Goal: Information Seeking & Learning: Understand process/instructions

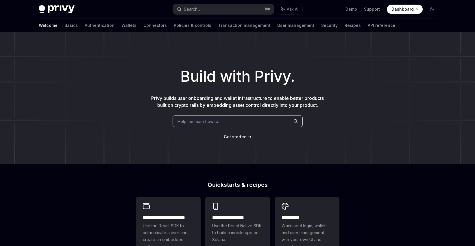
click at [197, 120] on span "Help me learn how to…" at bounding box center [200, 122] width 44 height 6
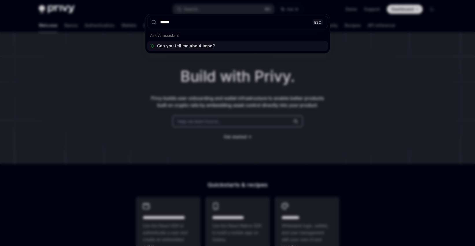
type input "******"
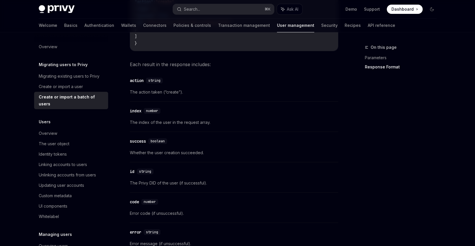
scroll to position [1129, 0]
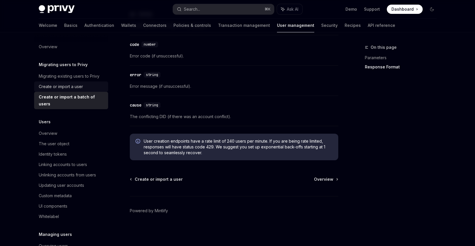
click at [67, 87] on div "Create or import a user" at bounding box center [61, 86] width 44 height 7
type textarea "*"
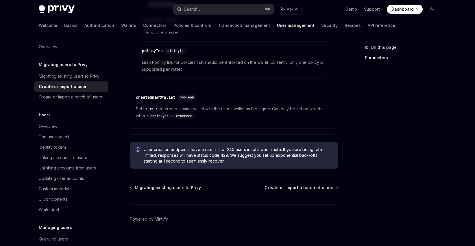
scroll to position [501, 0]
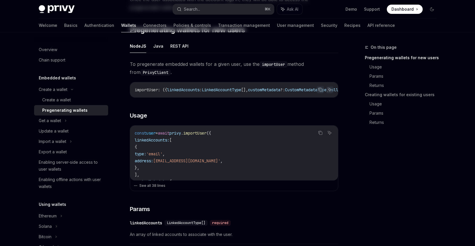
scroll to position [303, 0]
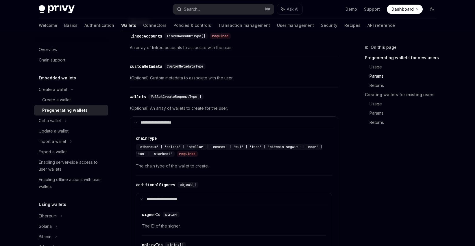
click at [248, 65] on div "​ customMetadata CustomMetadataType" at bounding box center [231, 66] width 203 height 7
